Goal: Transaction & Acquisition: Purchase product/service

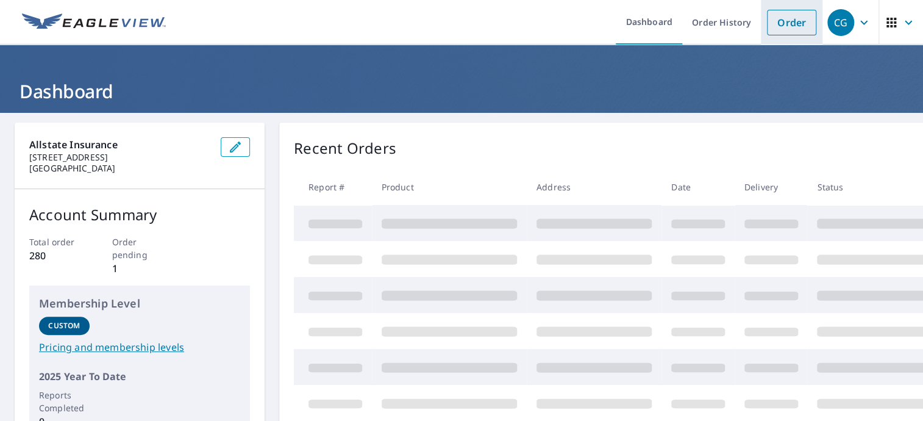
click at [777, 26] on link "Order" at bounding box center [791, 23] width 49 height 26
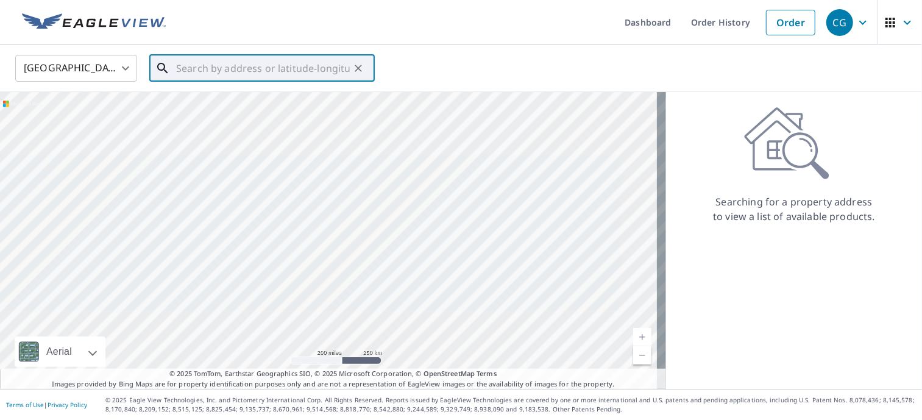
drag, startPoint x: 260, startPoint y: 70, endPoint x: 382, endPoint y: 223, distance: 195.3
click at [260, 72] on input "text" at bounding box center [263, 68] width 174 height 34
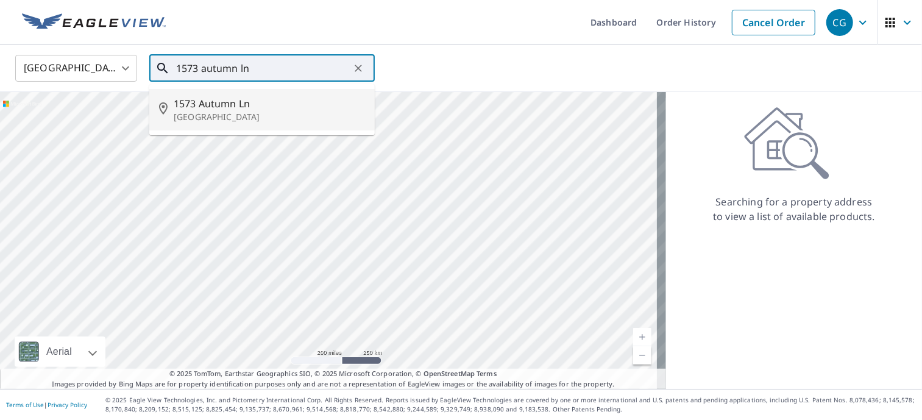
click at [226, 108] on span "1573 Autumn Ln" at bounding box center [269, 103] width 191 height 15
type input "[STREET_ADDRESS]"
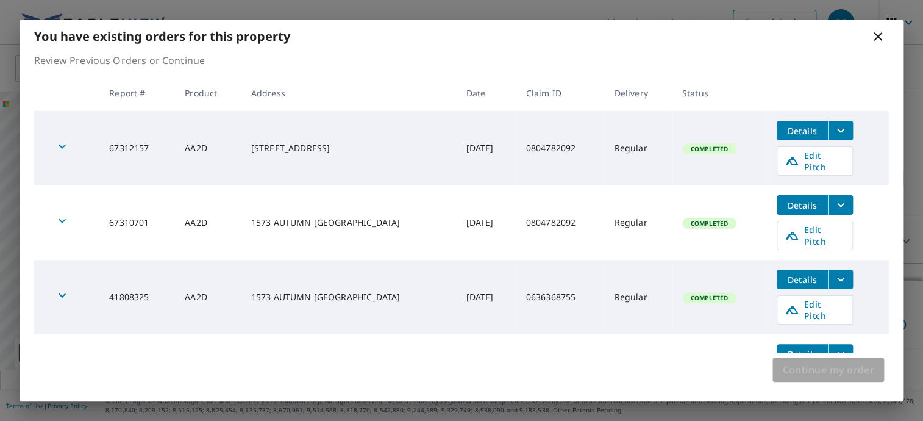
click at [820, 371] on span "Continue my order" at bounding box center [828, 369] width 92 height 17
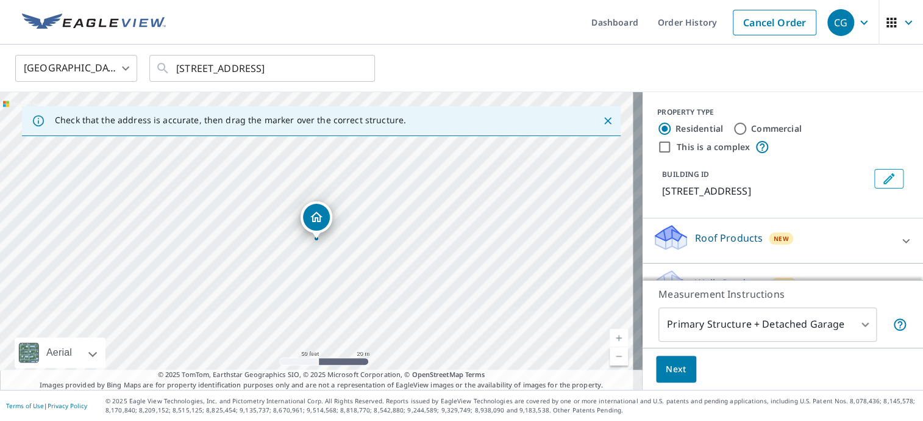
click at [721, 235] on p "Roof Products" at bounding box center [729, 237] width 68 height 15
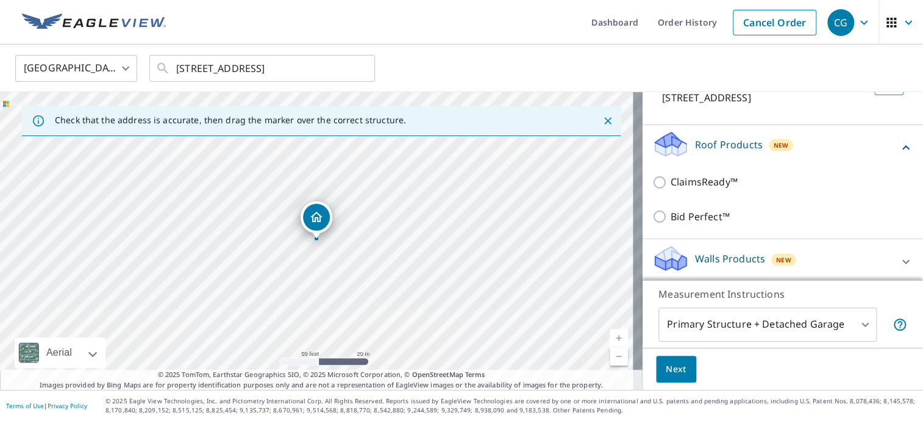
scroll to position [97, 0]
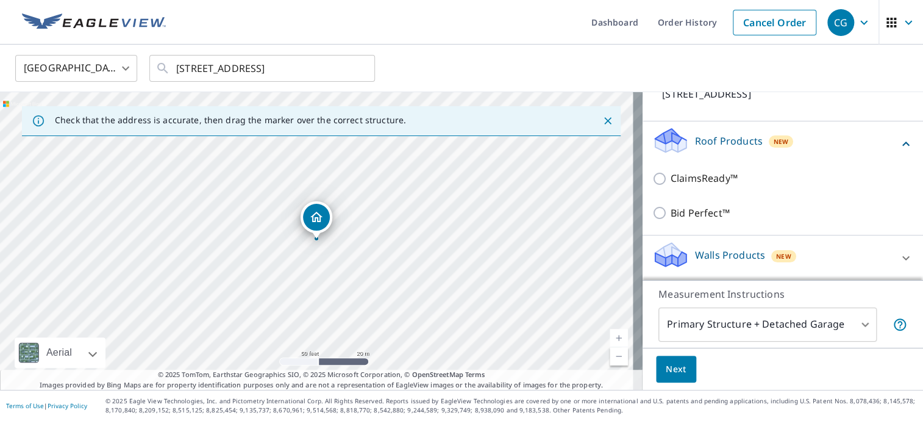
click at [676, 367] on button "Next" at bounding box center [676, 368] width 40 height 27
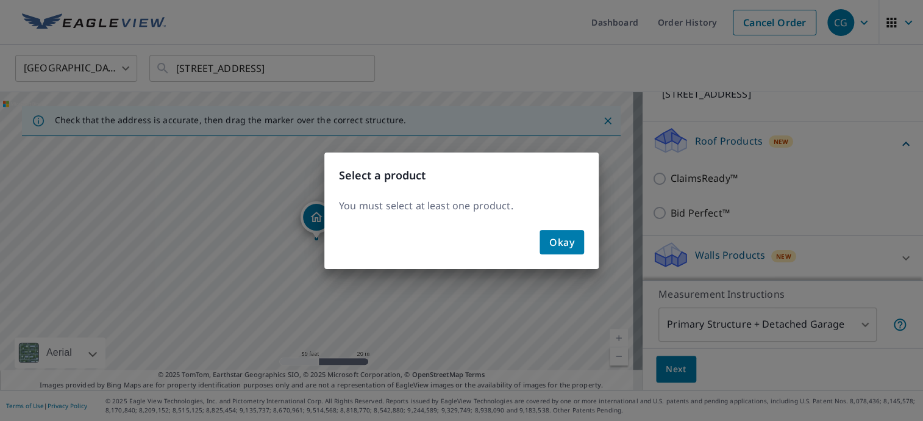
click at [562, 241] on span "Okay" at bounding box center [561, 242] width 25 height 17
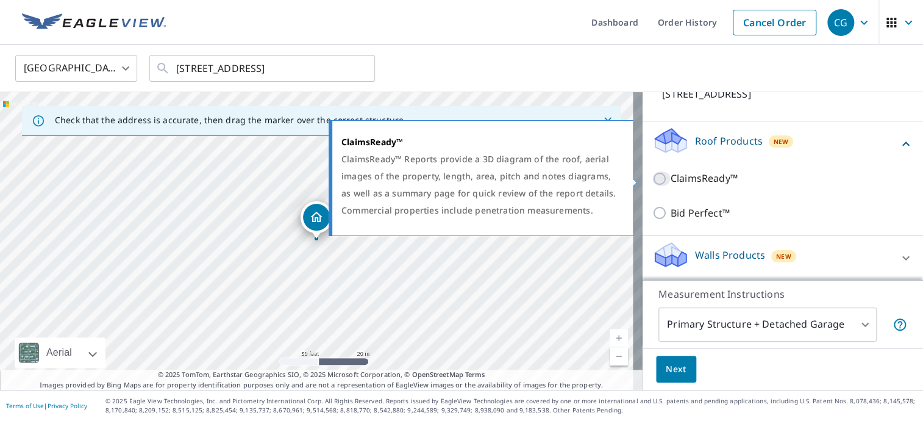
click at [654, 181] on input "ClaimsReady™" at bounding box center [661, 178] width 18 height 15
checkbox input "true"
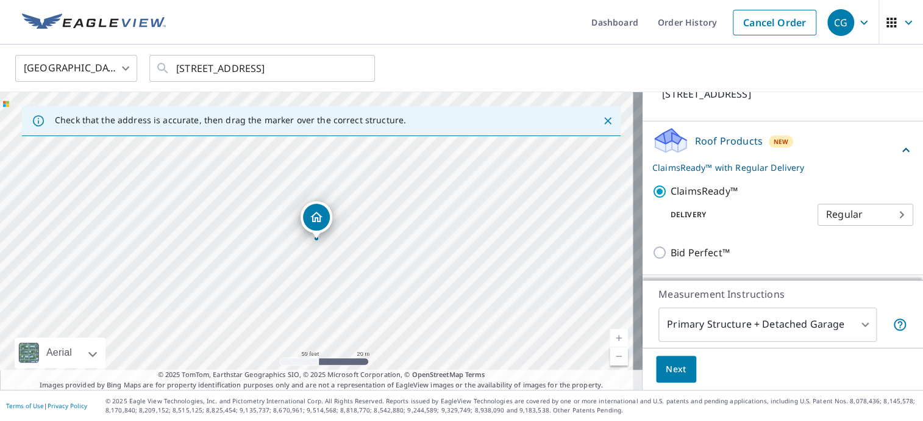
click at [666, 374] on span "Next" at bounding box center [676, 369] width 21 height 15
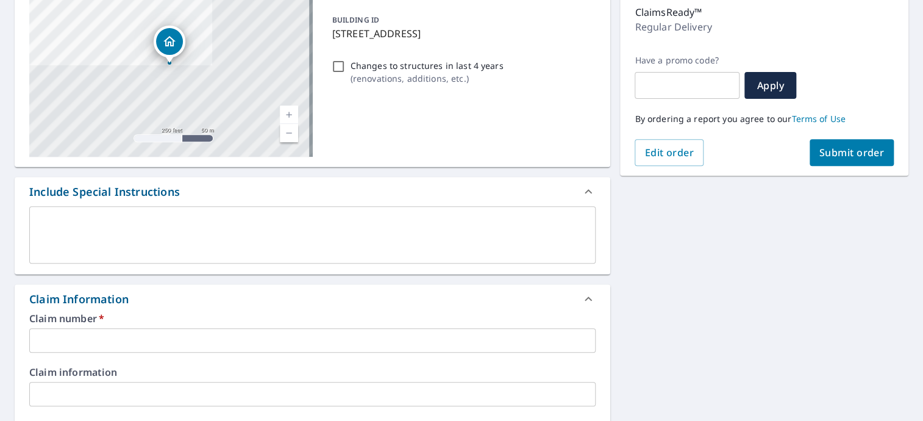
scroll to position [305, 0]
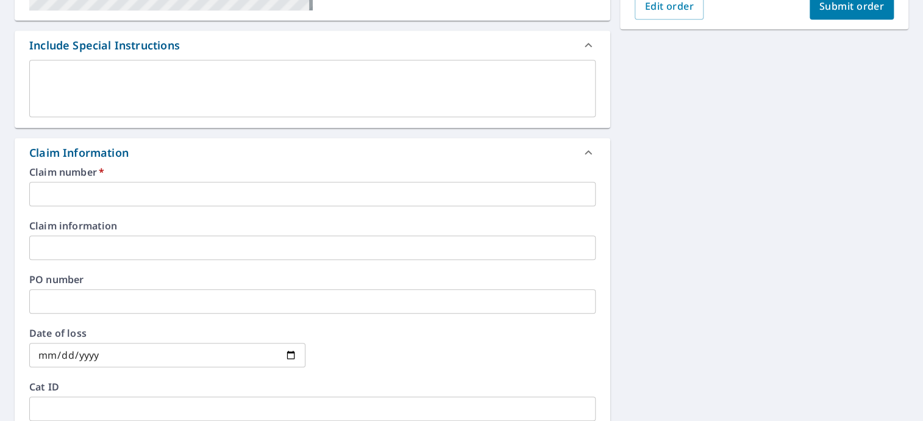
click at [180, 85] on textarea at bounding box center [312, 88] width 549 height 35
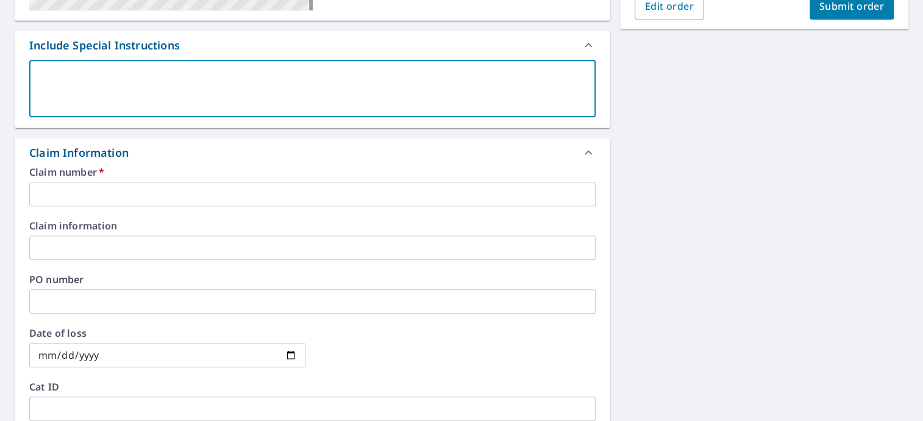
type textarea "N"
type textarea "x"
type textarea "Ne"
type textarea "x"
type textarea "Nee"
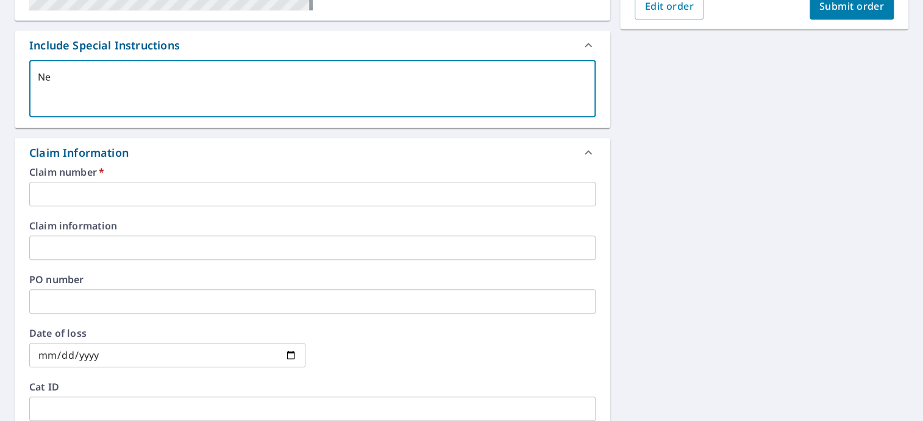
type textarea "x"
type textarea "Need"
type textarea "x"
type textarea "Need"
type textarea "x"
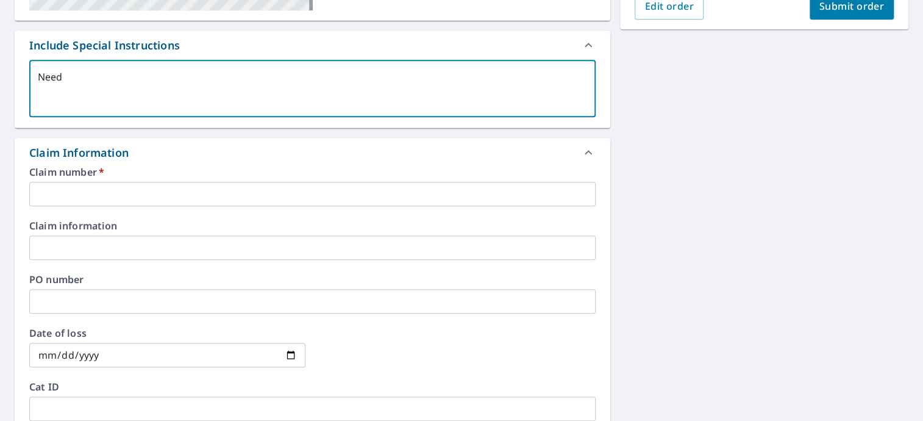
type textarea "Need f"
type textarea "x"
type textarea "Need fu"
type textarea "x"
type textarea "Need ful"
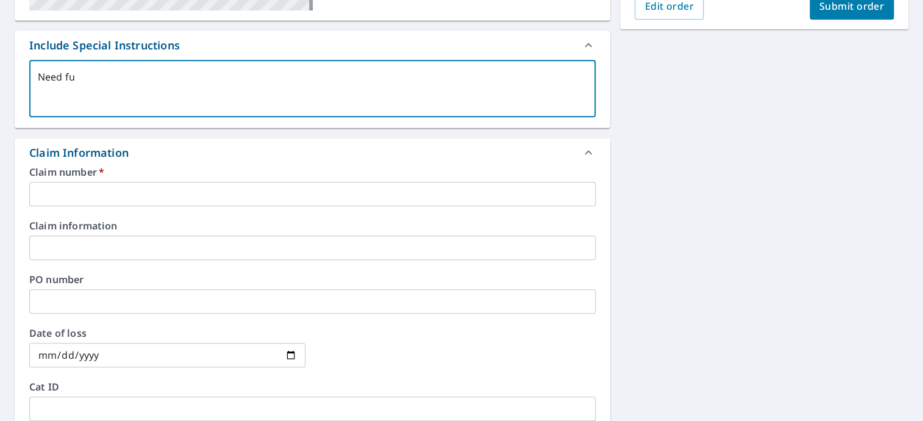
type textarea "x"
type textarea "Need full"
type textarea "x"
type textarea "Need full"
type textarea "x"
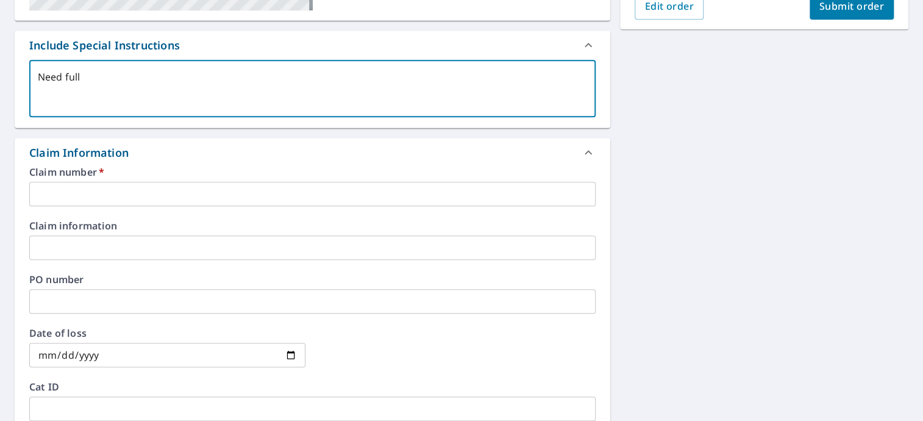
type textarea "Need full e"
type textarea "x"
type textarea "Need full ea"
type textarea "x"
type textarea "Need full eag"
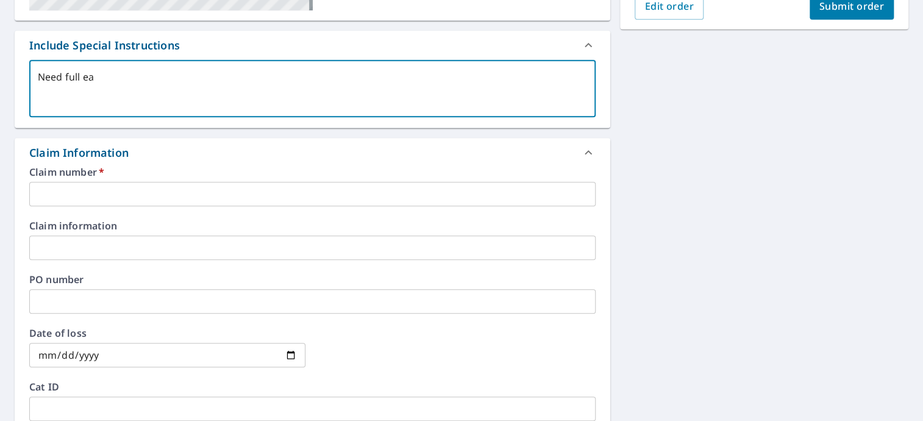
type textarea "x"
type textarea "Need full eagl"
type textarea "x"
type textarea "Need full eagle"
type textarea "x"
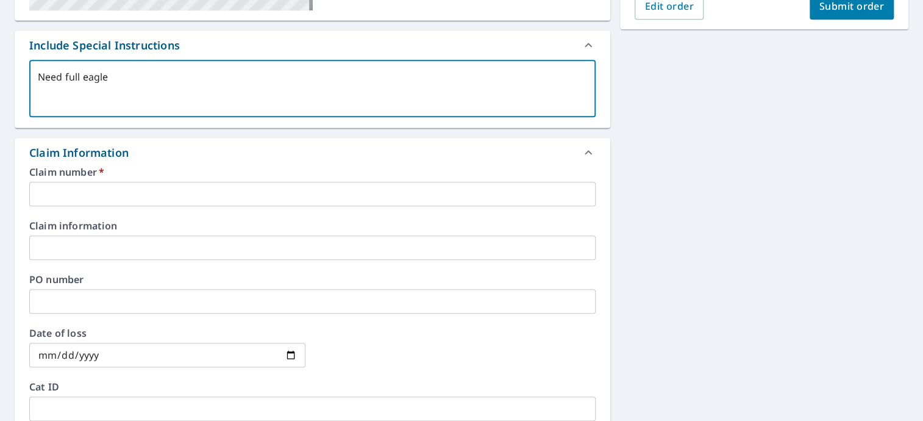
type textarea "Need full eagle"
type textarea "x"
type textarea "Need full eagle v"
type textarea "x"
type textarea "Need full eagle vi"
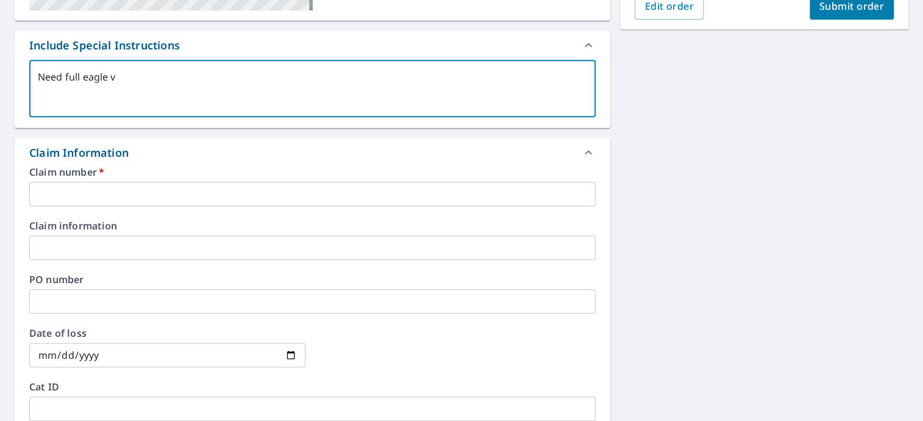
type textarea "x"
type textarea "Need full eagle vie"
type textarea "x"
type textarea "Need full eagle view"
type textarea "x"
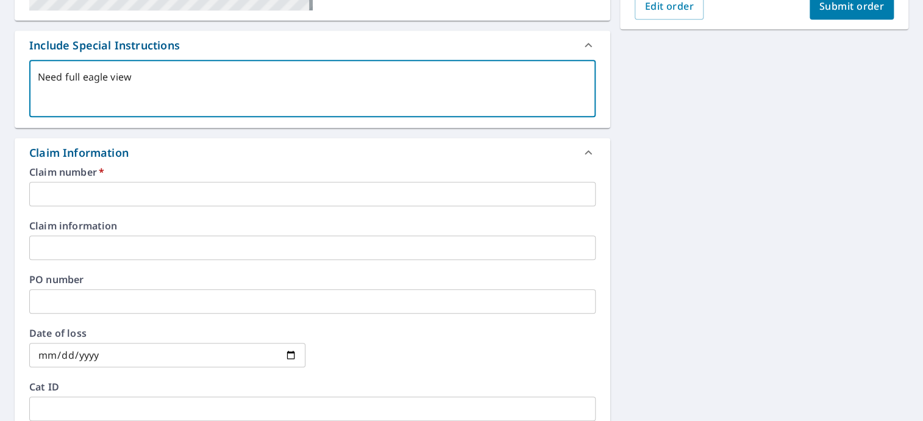
type textarea "Need full eagle view"
type textarea "x"
type textarea "Need full eagle view a"
type textarea "x"
type textarea "Need full eagle view an"
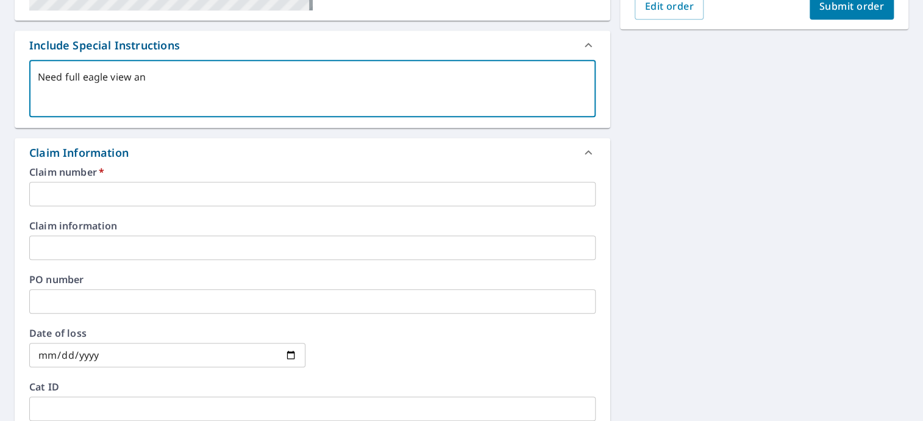
type textarea "x"
type textarea "Need full eagle view and"
type textarea "x"
type textarea "Need full eagle view and"
type textarea "x"
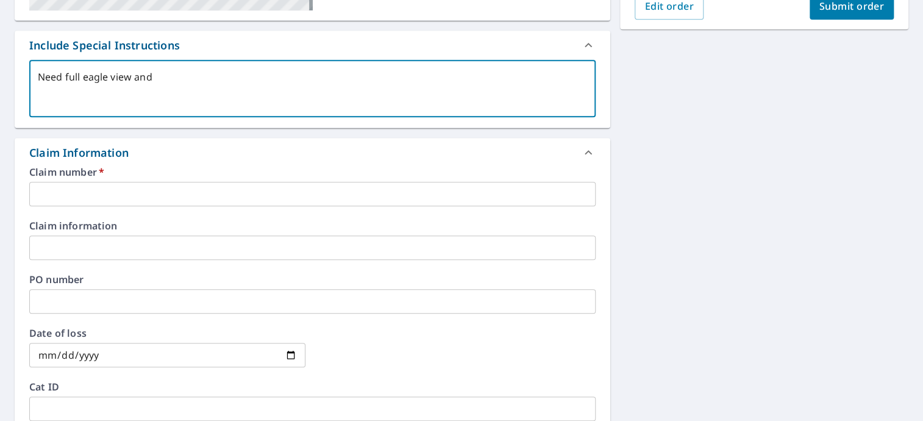
type textarea "Need full eagle view and m"
type textarea "x"
type textarea "Need full eagle view and me"
type textarea "x"
type textarea "Need full eagle view and mea"
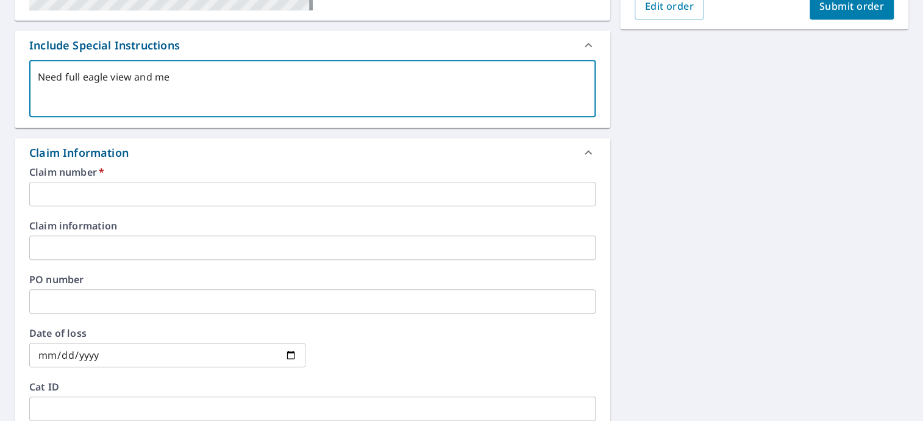
type textarea "x"
type textarea "Need full eagle view and meas"
type textarea "x"
type textarea "Need full eagle view and measu"
type textarea "x"
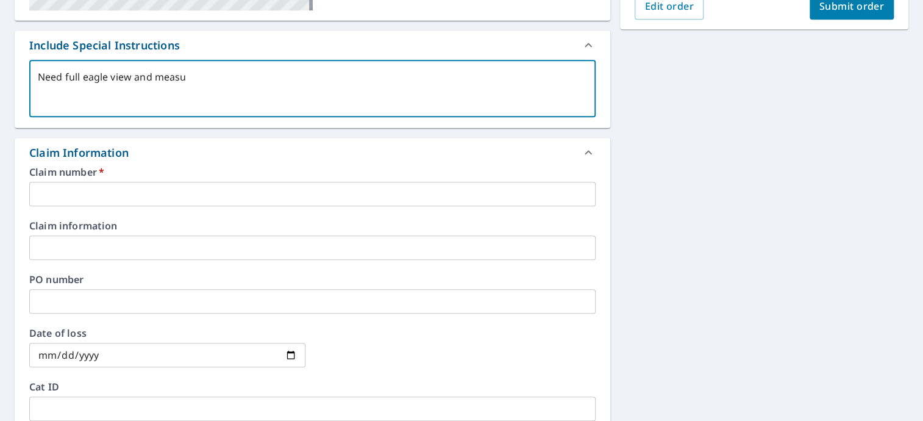
type textarea "Need full eagle view and measur"
type textarea "x"
type textarea "Need full eagle view and measure"
type textarea "x"
type textarea "Need full eagle view and measurem"
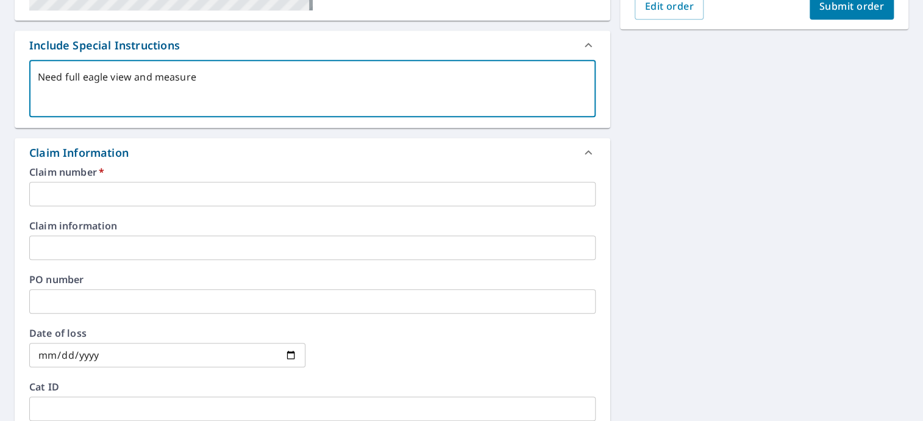
type textarea "x"
type textarea "Need full eagle view and measureme"
type textarea "x"
type textarea "Need full eagle view and measuremen"
type textarea "x"
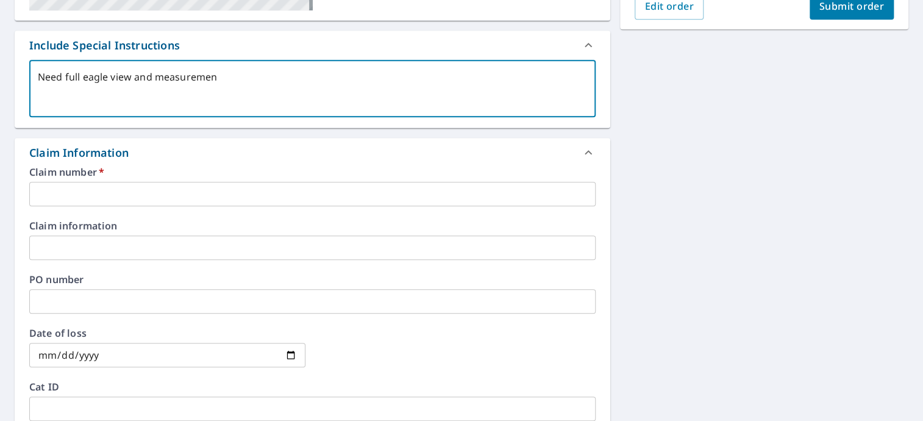
type textarea "Need full eagle view and measurement"
type textarea "x"
type textarea "Need full eagle view and measurements"
type textarea "x"
type textarea "Need full eagle view and measurements"
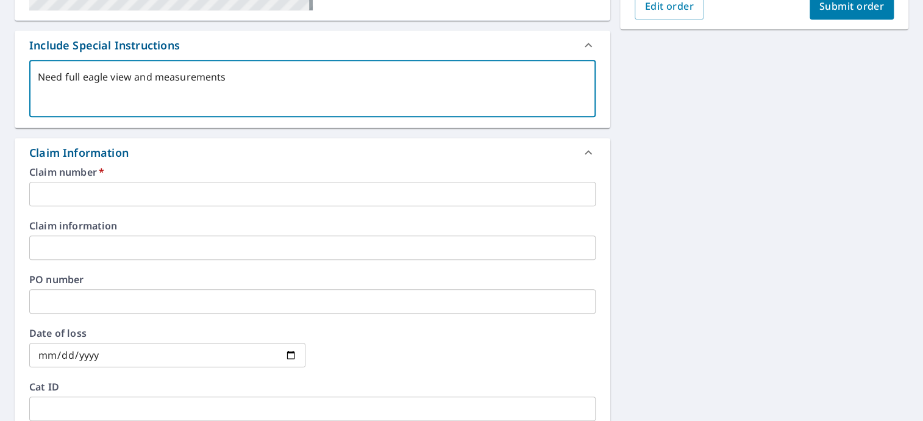
type textarea "x"
type textarea "Need full eagle view and measurements i"
type textarea "x"
type textarea "Need full eagle view and measurements in"
type textarea "x"
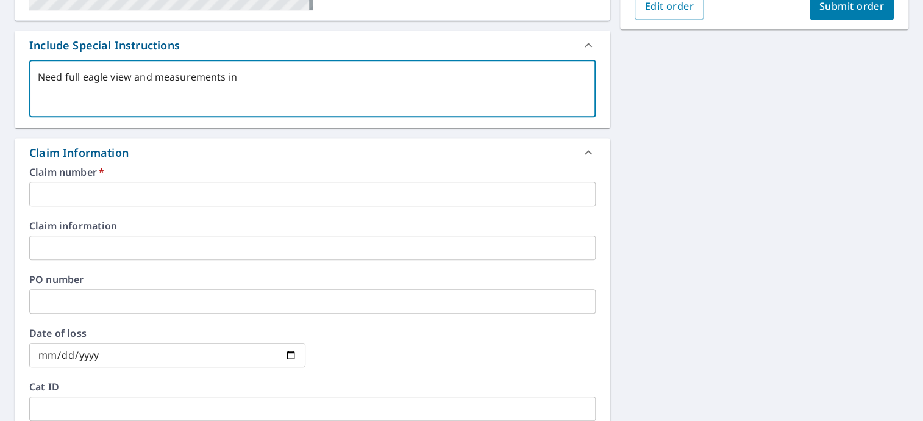
type textarea "Need full eagle view and measurements in"
type textarea "x"
type textarea "Need full eagle view and measurements in p"
type textarea "x"
type textarea "Need full eagle view and measurements in pd"
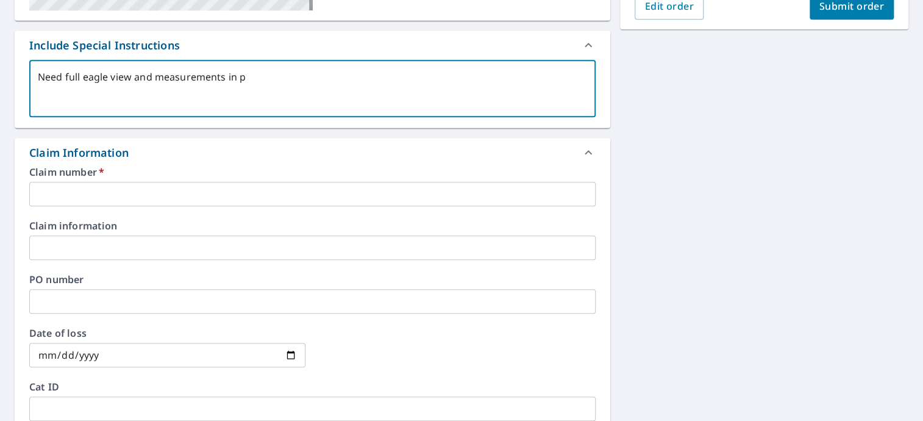
type textarea "x"
type textarea "Need full eagle view and measurements in pdf"
type textarea "x"
type textarea "Need full eagle view and measurements in pdf"
type textarea "x"
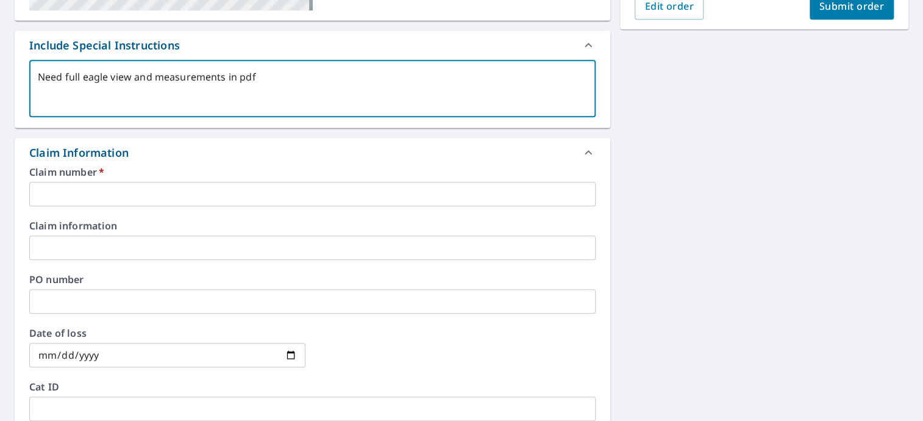
type textarea "Need full eagle view and measurements in pdf f"
type textarea "x"
type textarea "Need full eagle view and measurements in pdf fo"
type textarea "x"
type textarea "Need full eagle view and measurements in pdf for"
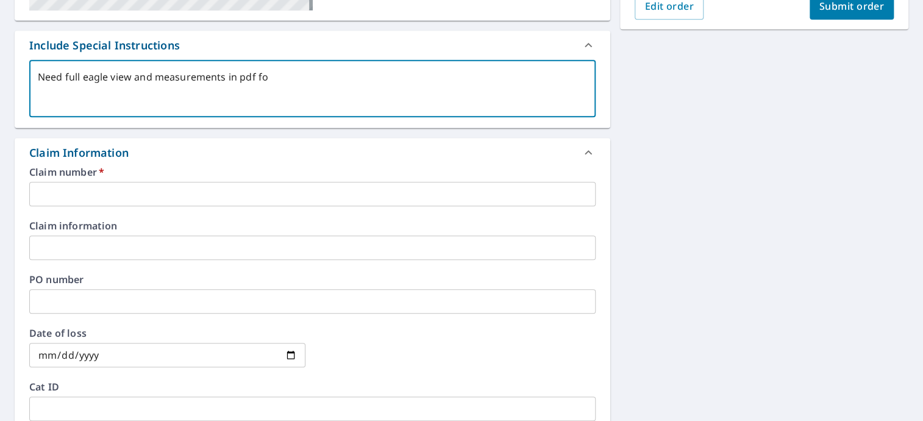
type textarea "x"
type textarea "Need full eagle view and measurements in pdf form"
type textarea "x"
type textarea "Need full eagle view and measurements in pdf form"
click at [117, 198] on input "text" at bounding box center [312, 194] width 566 height 24
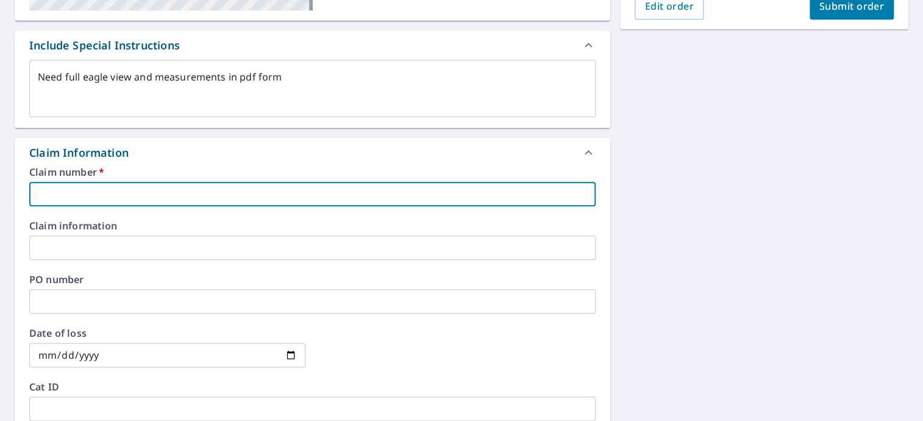
type textarea "x"
type input "0"
type textarea "x"
type input "07"
type textarea "x"
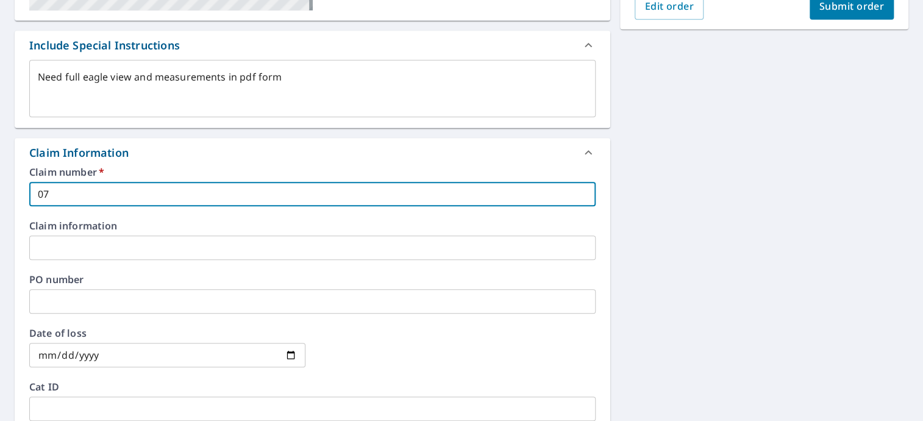
type input "070"
type textarea "x"
type input "0704"
type textarea "x"
type input "07047"
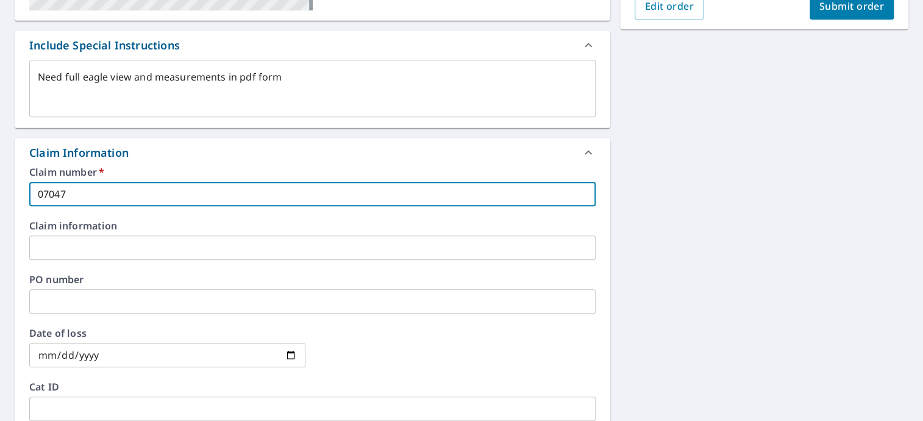
type textarea "x"
type input "070478"
type textarea "x"
type input "0704782"
type textarea "x"
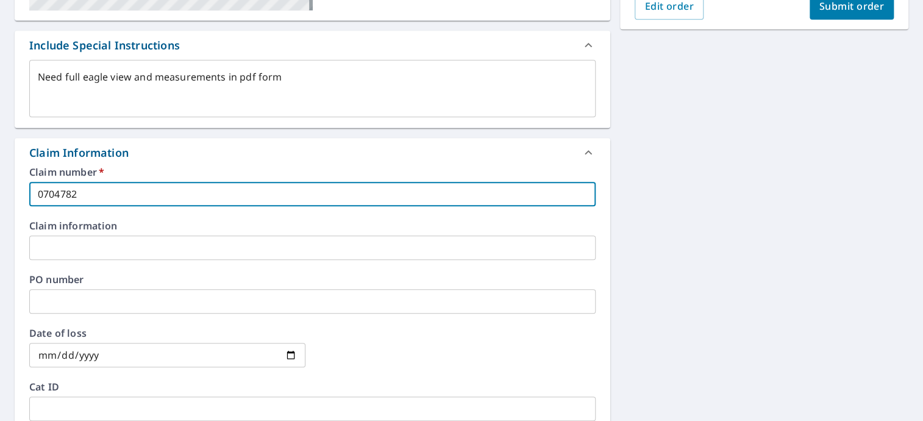
type input "07047820"
type textarea "x"
type input "070478209"
type textarea "x"
type input "0704782092"
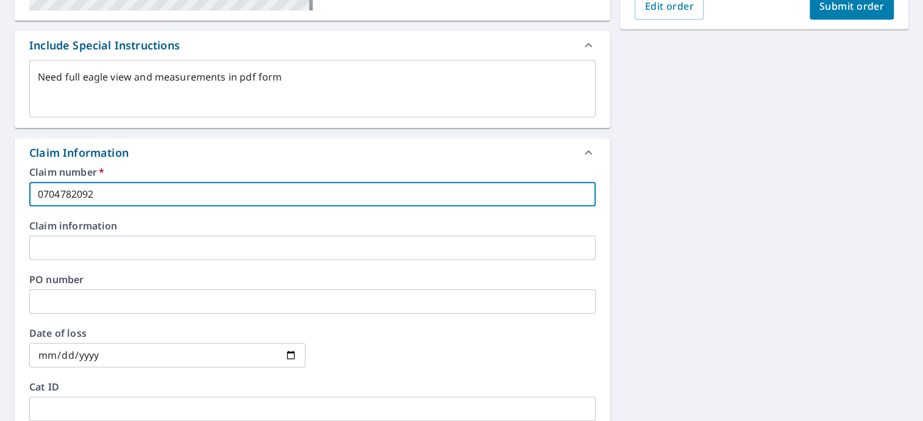
type textarea "x"
type input "070478209"
type textarea "x"
type input "07047820"
type textarea "x"
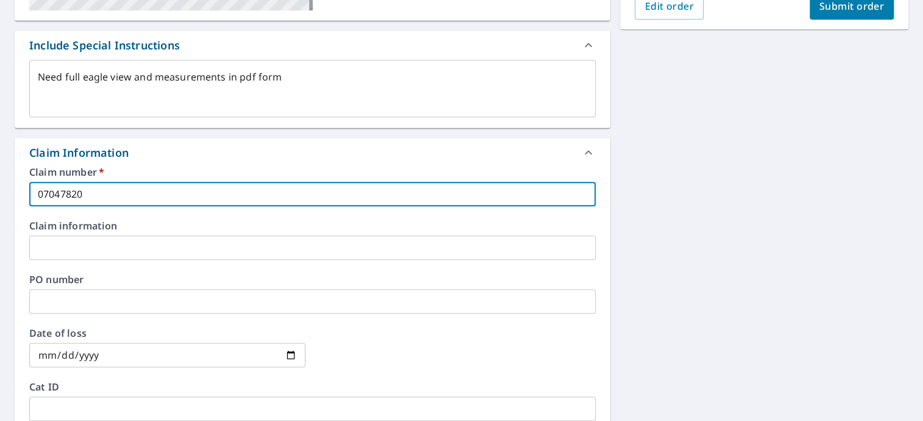
type input "0704782"
type textarea "x"
type input "070478"
type textarea "x"
type input "07047"
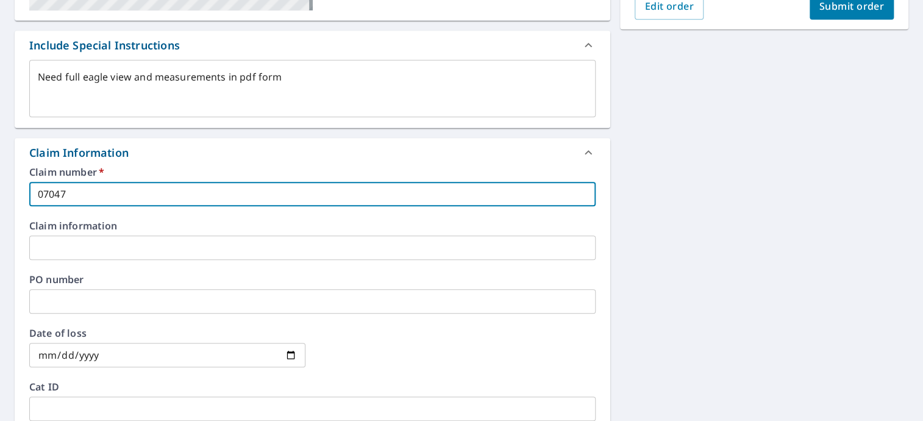
type textarea "x"
type input "0704"
type textarea "x"
type input "070"
type textarea "x"
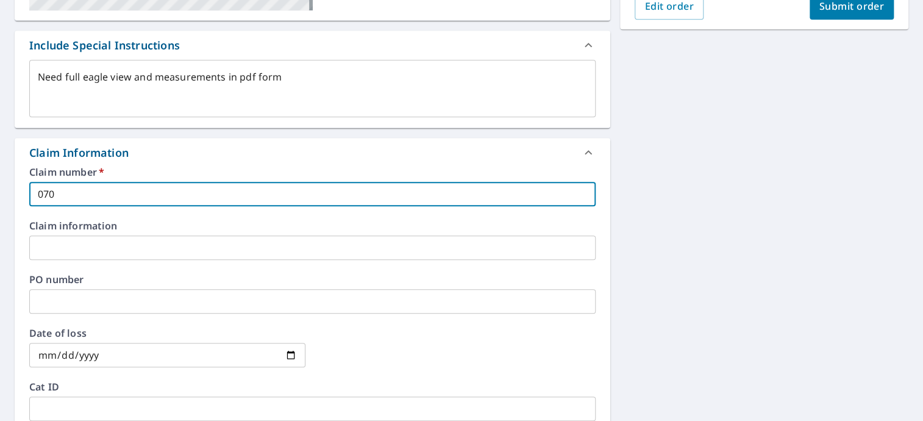
type input "07"
type textarea "x"
type input "0"
type textarea "x"
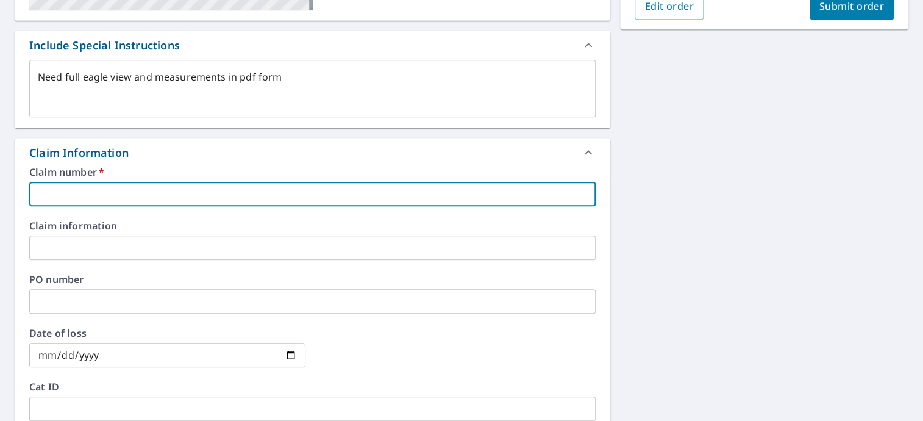
type input "0"
type textarea "x"
type input "08"
type textarea "x"
type input "080"
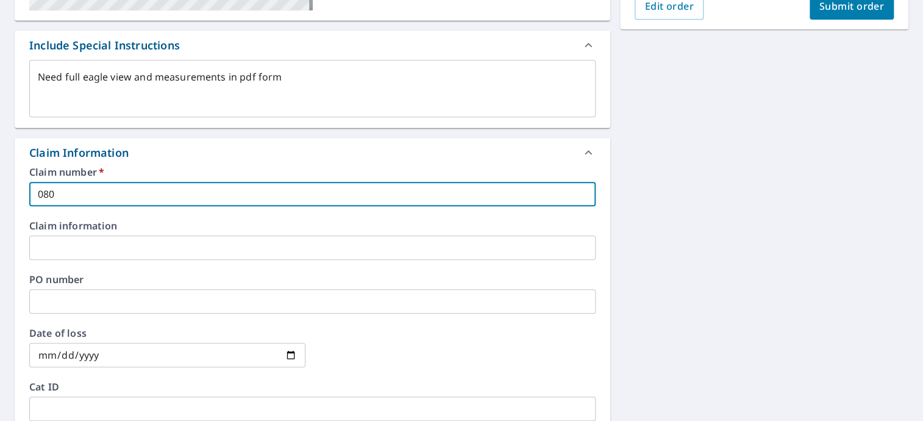
type textarea "x"
type input "0804"
type textarea "x"
type input "08047"
type textarea "x"
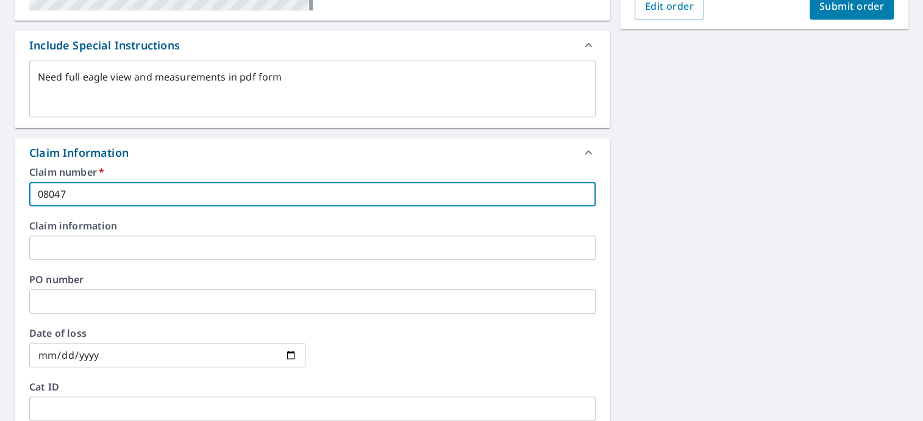
type input "080478"
type textarea "x"
type input "0804782"
type textarea "x"
type input "08047820"
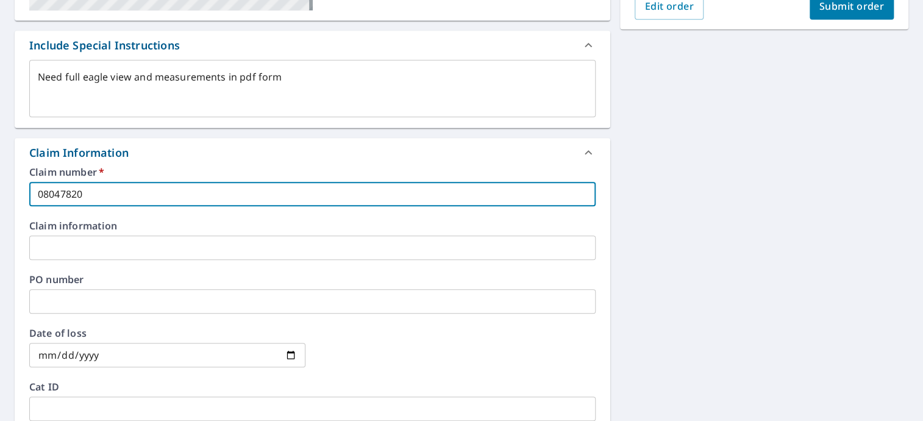
type textarea "x"
type input "080478209"
type textarea "x"
type input "0804782092"
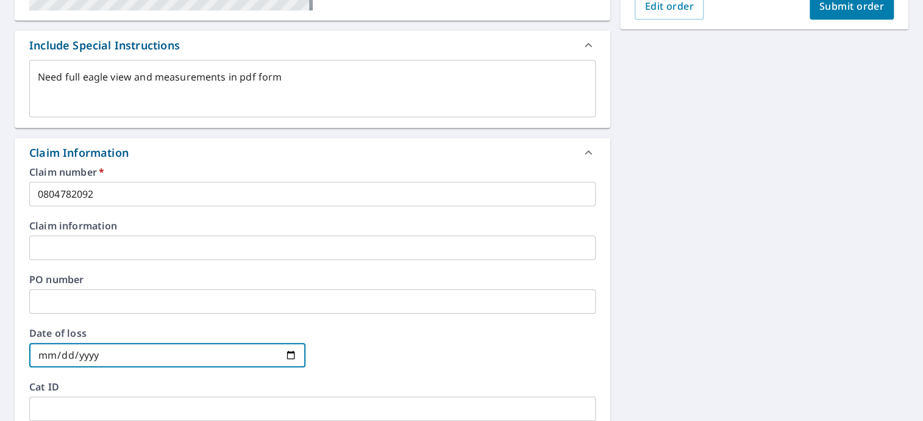
click at [85, 351] on input "date" at bounding box center [167, 355] width 276 height 24
click at [46, 354] on input "date" at bounding box center [167, 355] width 276 height 24
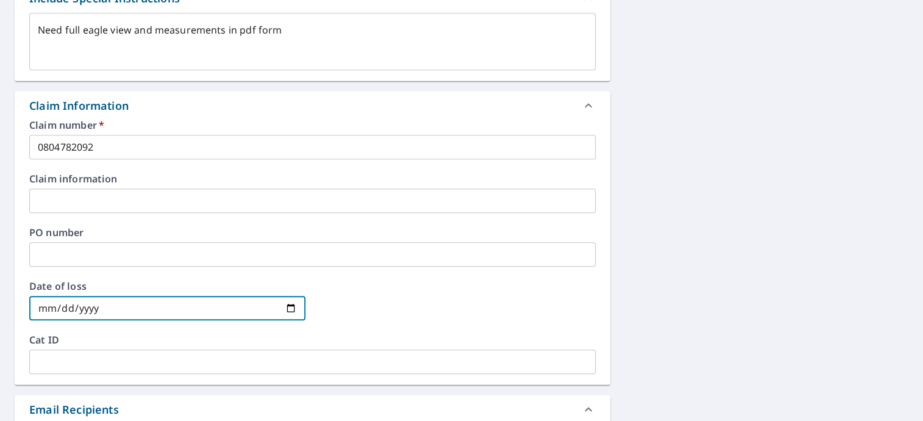
scroll to position [602, 0]
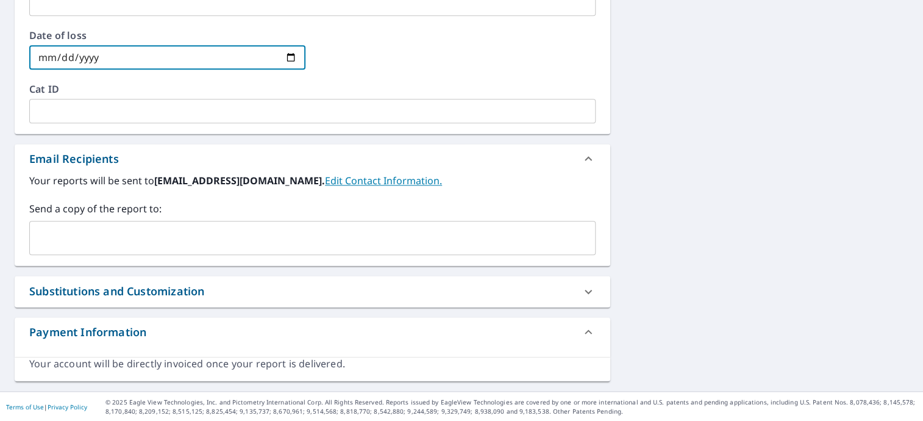
click at [161, 240] on input "text" at bounding box center [303, 237] width 537 height 23
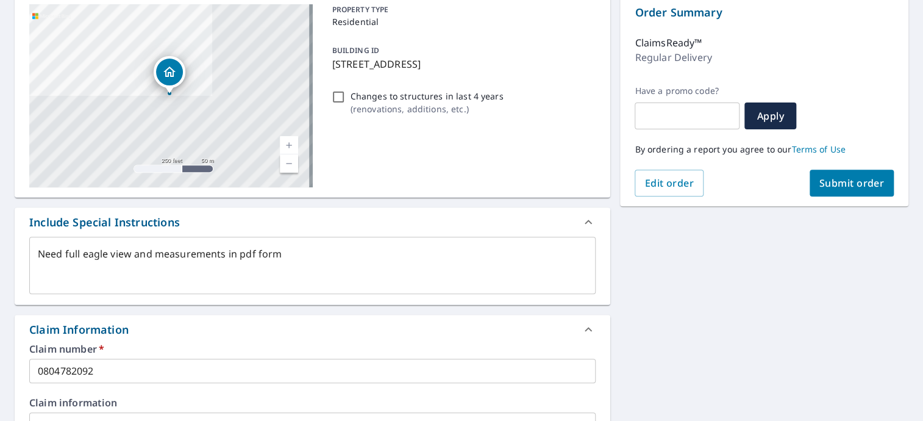
scroll to position [0, 0]
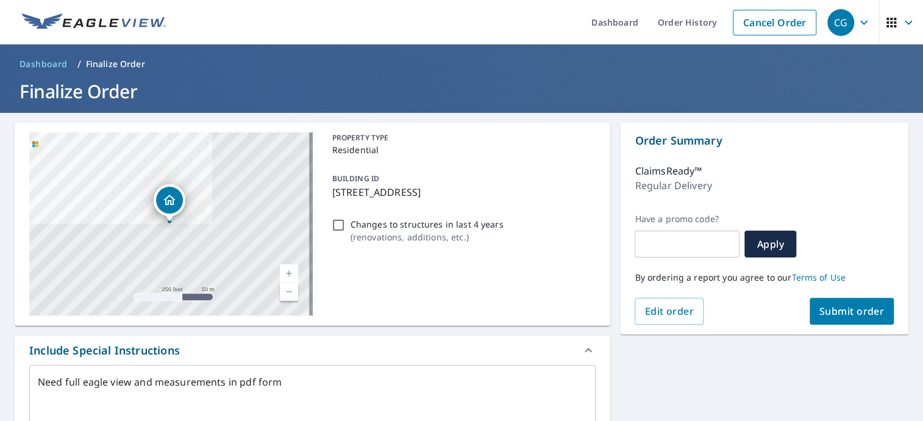
type input "[EMAIL_ADDRESS][DOMAIN_NAME]"
type textarea "x"
click at [819, 308] on span "Submit order" at bounding box center [851, 310] width 65 height 13
type textarea "x"
